Goal: Information Seeking & Learning: Learn about a topic

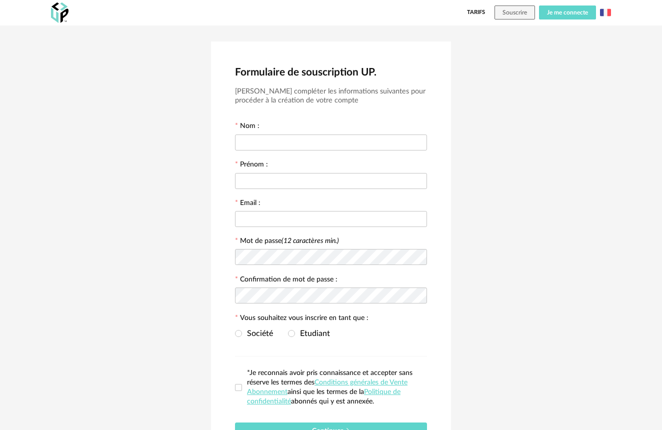
click at [555, 15] on span "Je me connecte" at bounding box center [567, 12] width 41 height 6
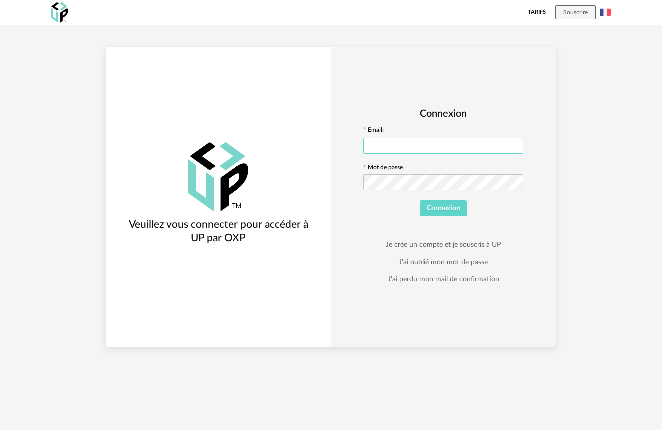
type input "**********"
click at [443, 208] on button "Connexion" at bounding box center [443, 208] width 47 height 16
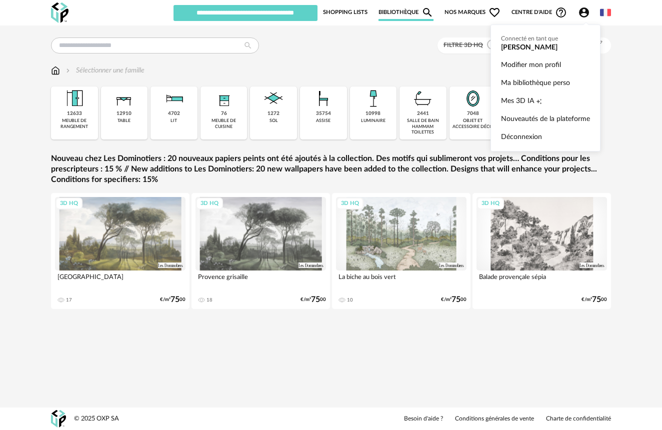
click at [587, 15] on icon "Account Circle icon" at bounding box center [584, 12] width 10 height 10
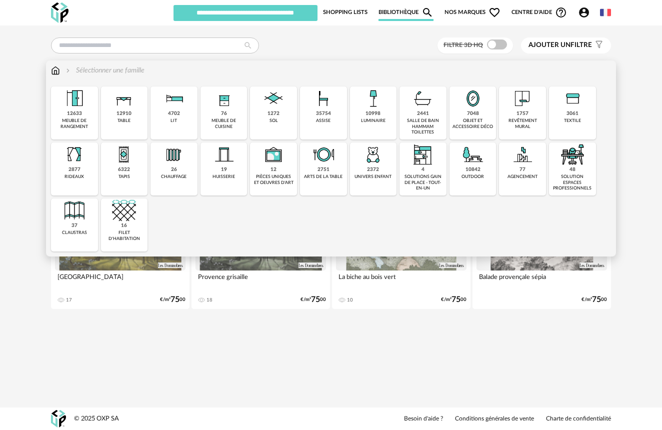
click at [264, 120] on div "1272 sol" at bounding box center [273, 112] width 47 height 53
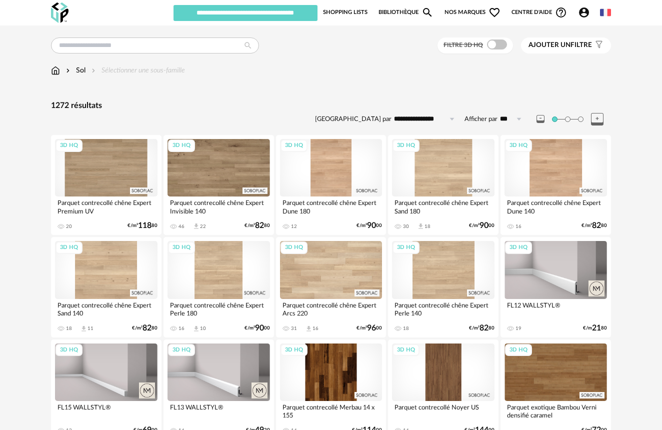
click at [53, 72] on img at bounding box center [55, 70] width 9 height 10
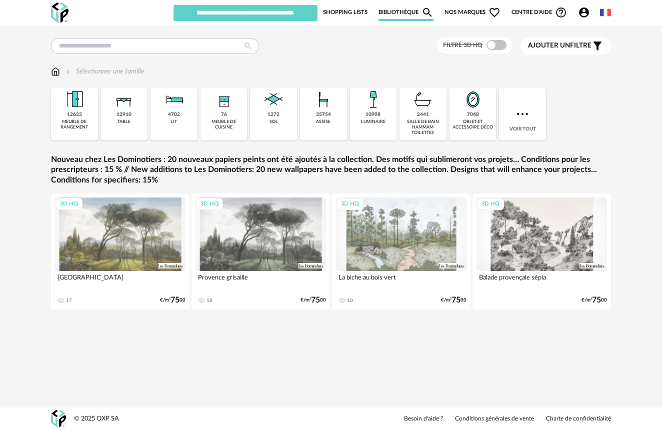
click at [95, 54] on div "Filtre 3D HQ Ajouter un filtre s Filter icon Filtrer par :" at bounding box center [331, 45] width 560 height 17
click at [97, 49] on input "text" at bounding box center [155, 46] width 208 height 16
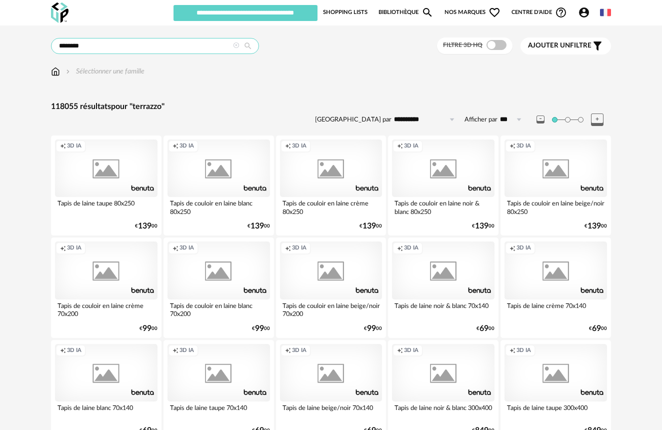
type input "********"
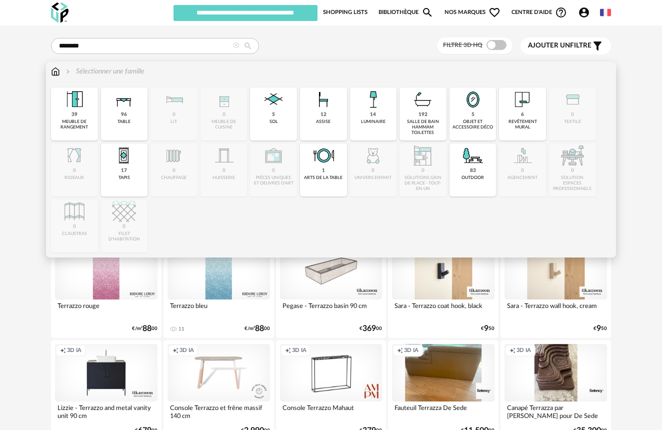
click at [140, 70] on div "Sélectionner une famille" at bounding box center [104, 71] width 80 height 10
click at [279, 120] on div "5 sol" at bounding box center [273, 113] width 47 height 53
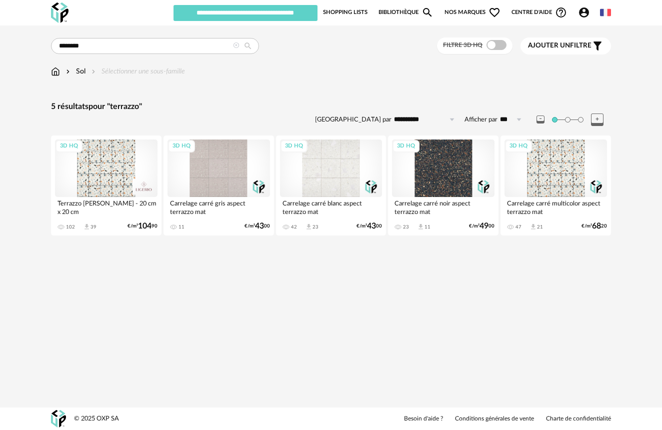
click at [122, 173] on div "3D HQ" at bounding box center [106, 167] width 102 height 57
